Goal: Use online tool/utility: Utilize a website feature to perform a specific function

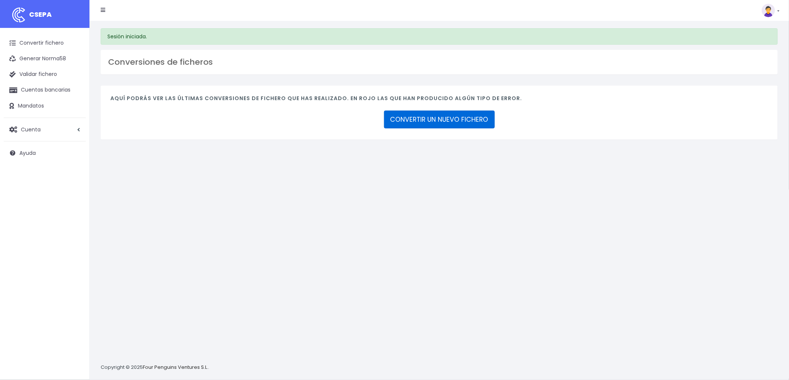
click at [416, 116] on link "CONVERTIR UN NUEVO FICHERO" at bounding box center [439, 120] width 111 height 18
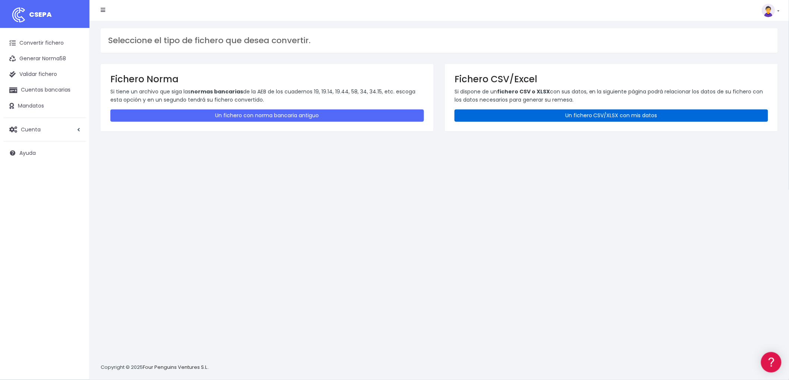
click at [563, 111] on link "Un fichero CSV/XLSX con mis datos" at bounding box center [610, 116] width 313 height 12
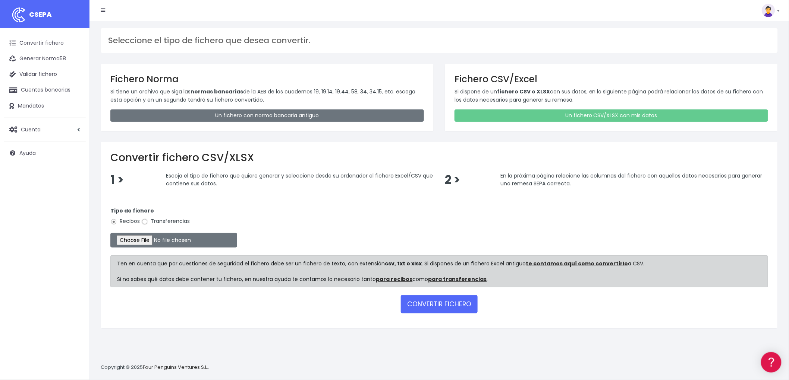
click at [146, 222] on input "Transferencias" at bounding box center [144, 222] width 7 height 7
radio input "true"
click at [142, 238] on input "file" at bounding box center [173, 240] width 127 height 15
type input "C:\fakepath\csv_to_sepa_2025-09-25_15-27-01.csv"
click at [439, 304] on button "CONVERTIR FICHERO" at bounding box center [439, 305] width 77 height 18
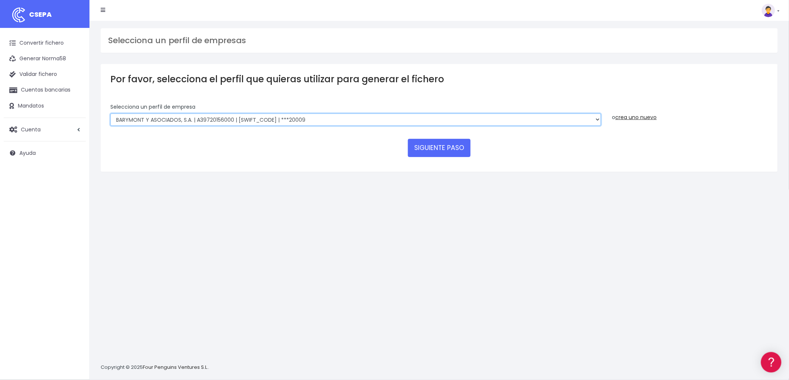
click at [595, 120] on select "BARYMONT GO CORREDURIA DE SEGUROS, S.L. | B39829643000 | [SWIFT_CODE] | ***1487…" at bounding box center [355, 120] width 490 height 13
select select "1544"
click at [110, 114] on select "BARYMONT GO CORREDURIA DE SEGUROS, S.L. | B39829643000 | [SWIFT_CODE] | ***1487…" at bounding box center [355, 120] width 490 height 13
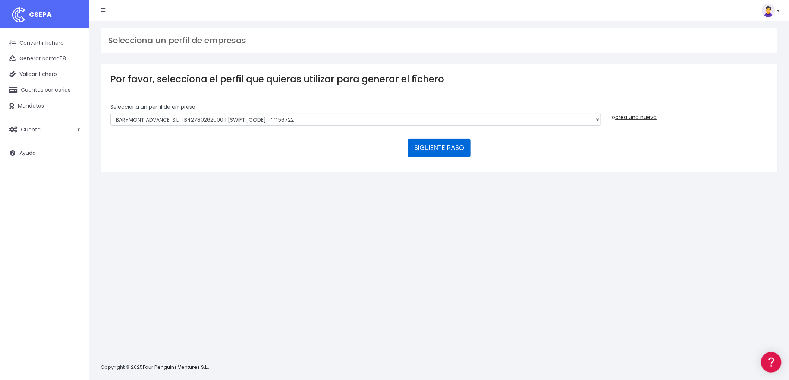
click at [454, 146] on button "SIGUIENTE PASO" at bounding box center [439, 148] width 63 height 18
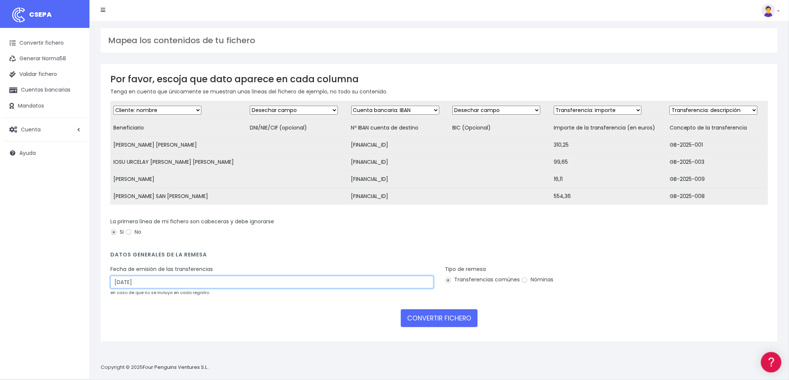
click at [165, 285] on input "27/09/2025" at bounding box center [271, 282] width 323 height 13
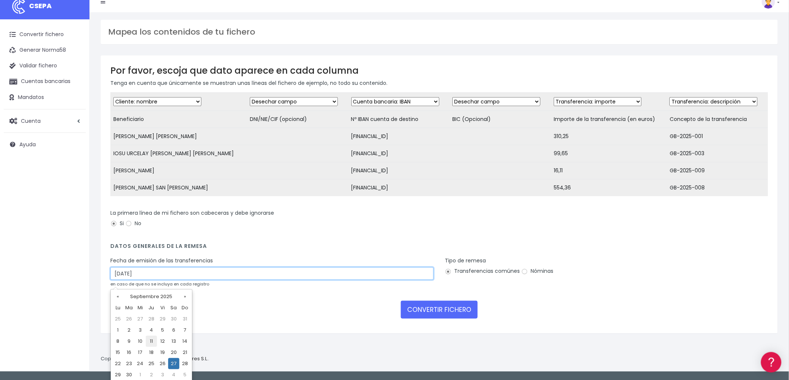
scroll to position [10, 0]
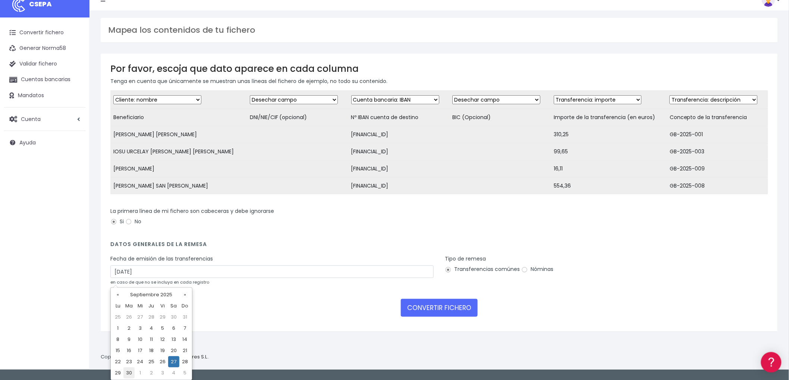
click at [130, 375] on td "30" at bounding box center [128, 373] width 11 height 11
type input "30/09/2025"
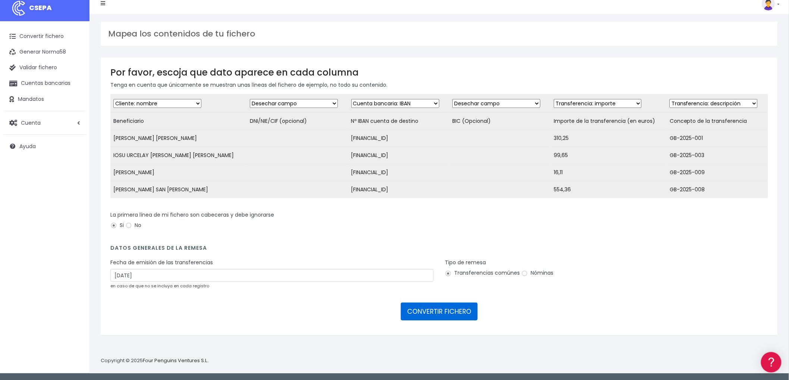
click at [435, 318] on button "CONVERTIR FICHERO" at bounding box center [439, 312] width 77 height 18
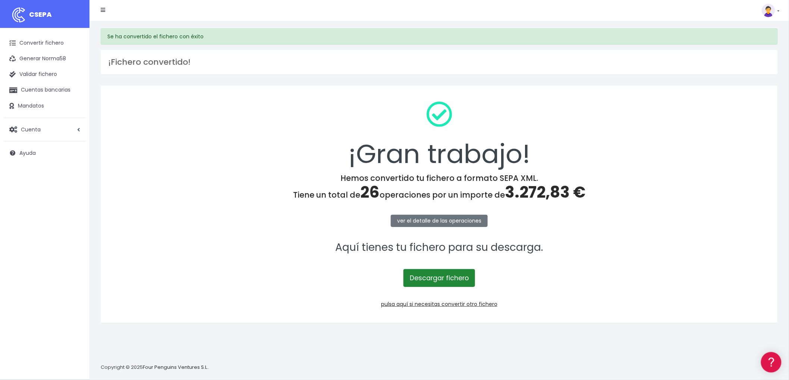
click at [458, 280] on link "Descargar fichero" at bounding box center [439, 278] width 72 height 18
